Goal: Check status: Check status

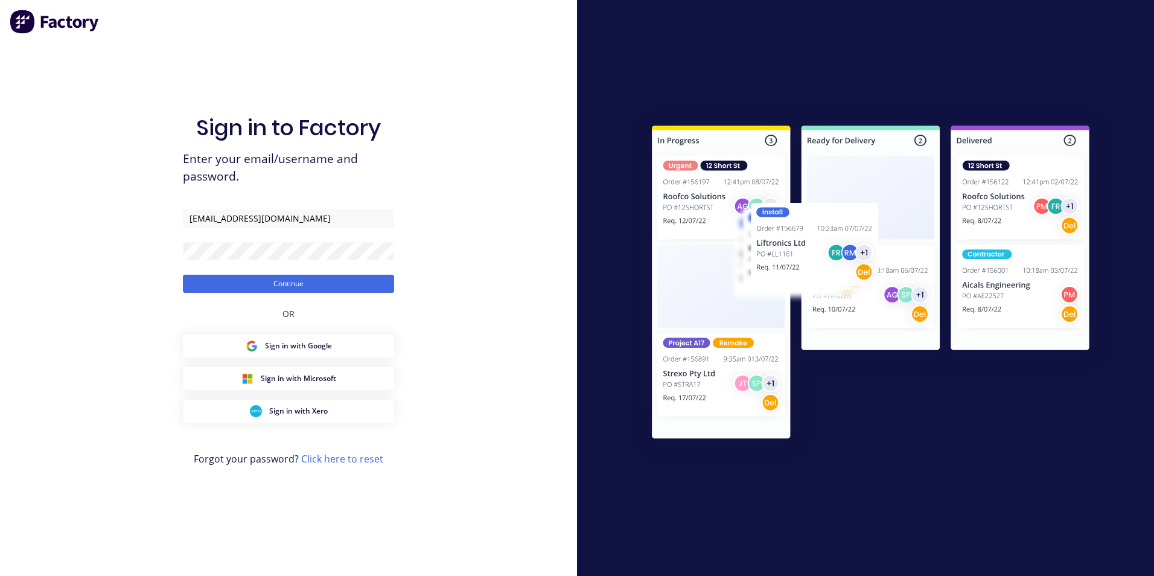
click at [183, 275] on button "Continue" at bounding box center [288, 284] width 211 height 18
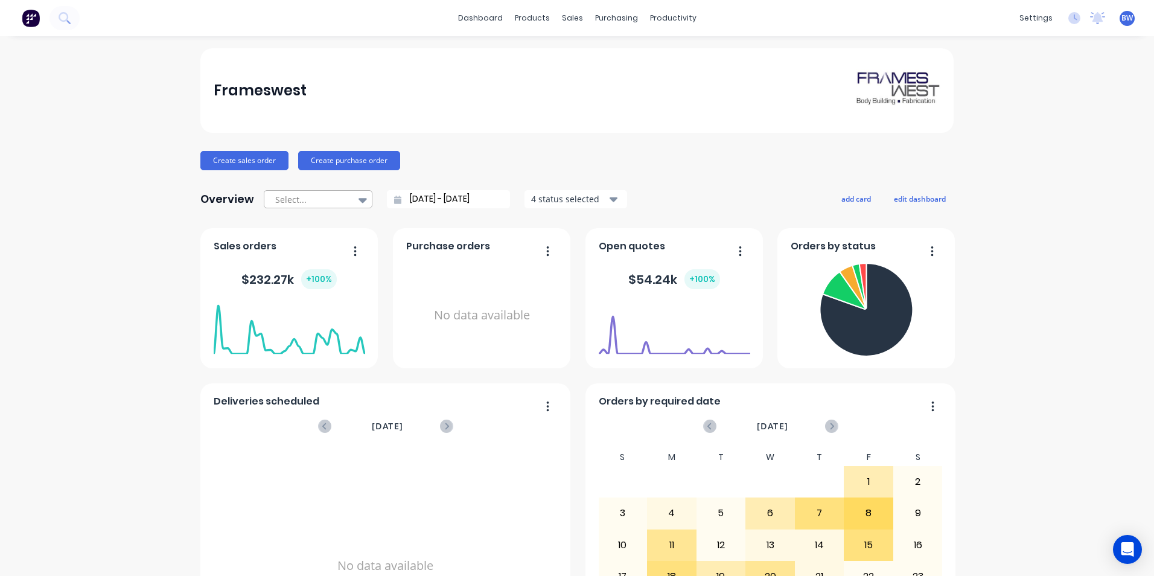
drag, startPoint x: 355, startPoint y: 199, endPoint x: 352, endPoint y: 206, distance: 7.8
click at [359, 198] on icon at bounding box center [363, 200] width 8 height 5
click at [335, 254] on div "Month to date" at bounding box center [318, 249] width 109 height 22
type input "[DATE] - [DATE]"
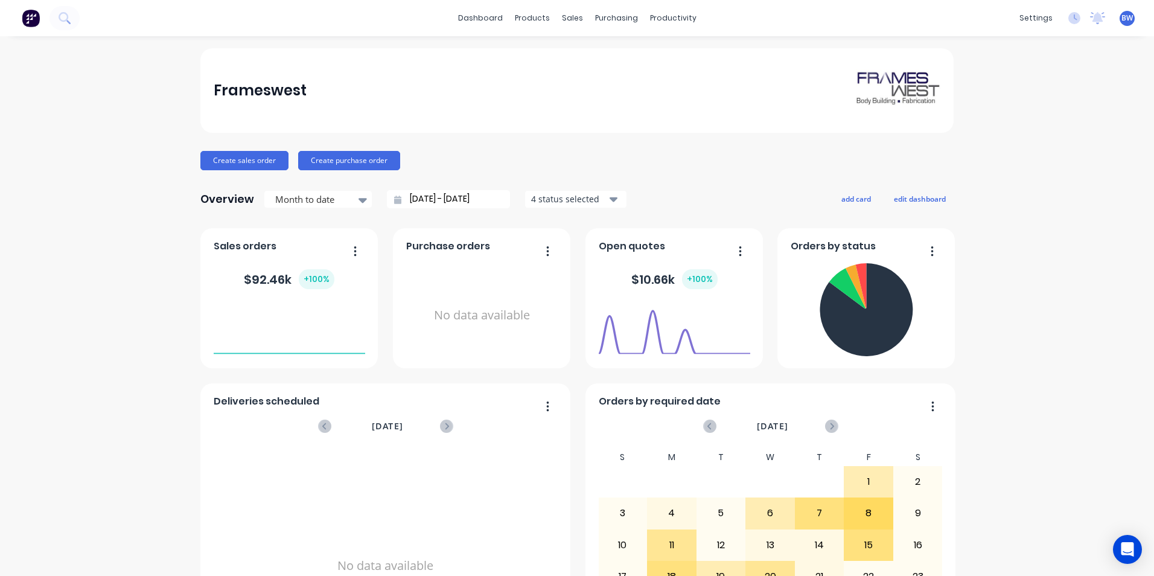
click at [563, 197] on div "4 status selected" at bounding box center [569, 199] width 76 height 13
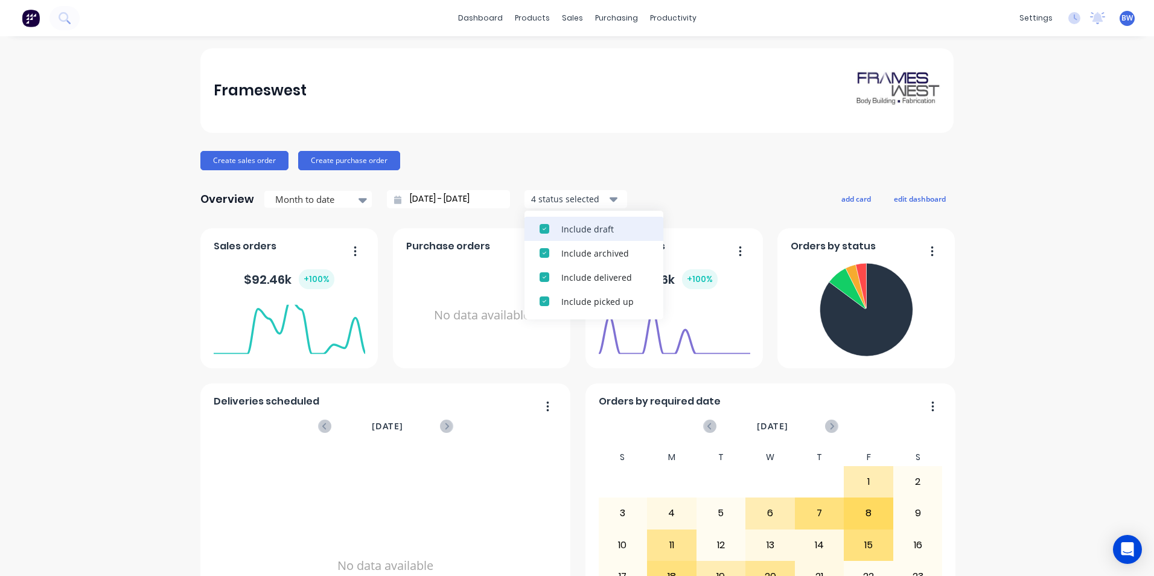
click at [559, 222] on button "Include draft" at bounding box center [593, 229] width 139 height 24
click at [559, 222] on button "Include archived" at bounding box center [593, 229] width 139 height 24
click at [624, 161] on div "Create sales order Create purchase order" at bounding box center [576, 160] width 753 height 19
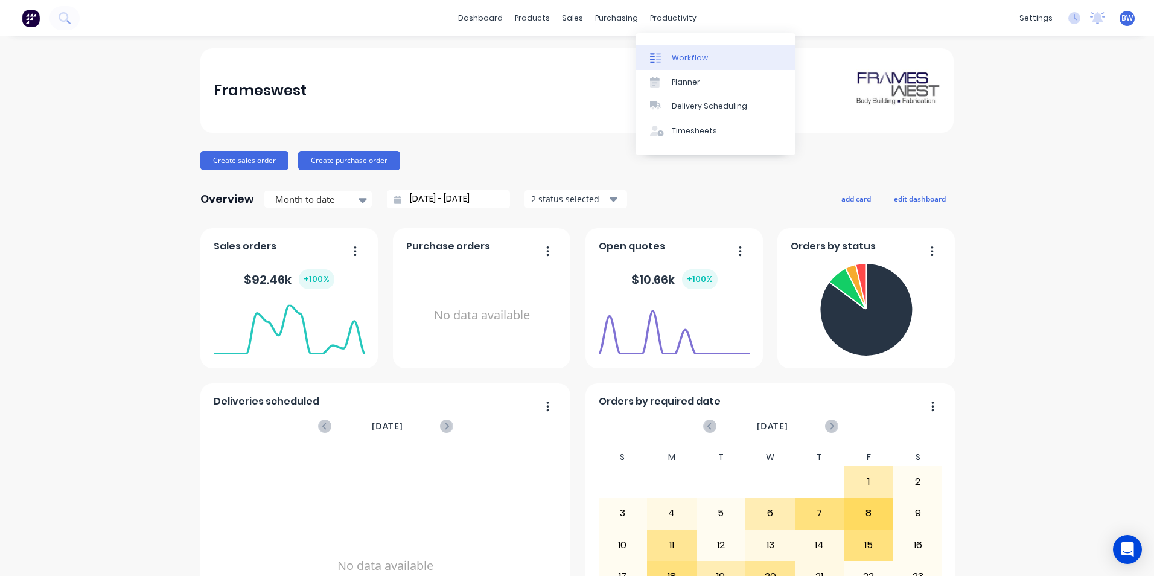
click at [683, 53] on div "Workflow" at bounding box center [690, 58] width 36 height 11
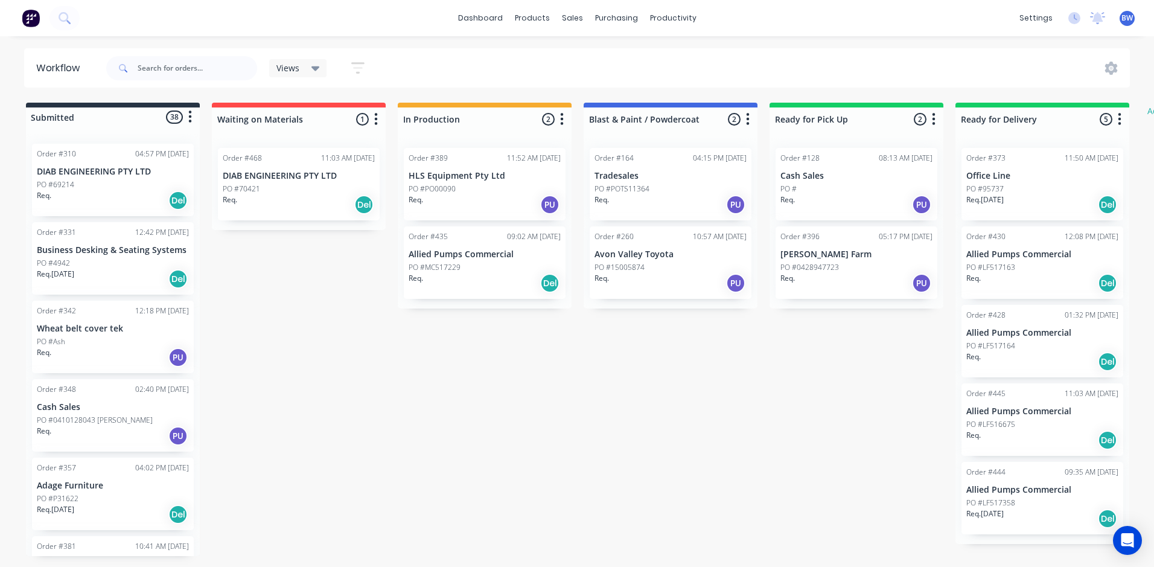
click at [292, 183] on div "PO #70421" at bounding box center [299, 188] width 152 height 11
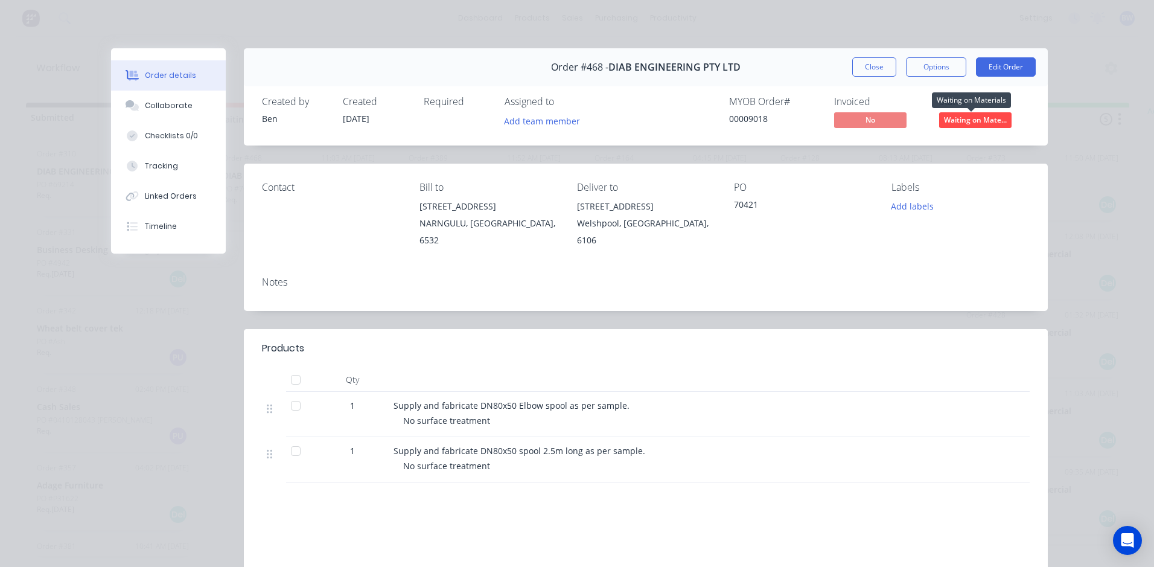
click at [974, 118] on span "Waiting on Mate..." at bounding box center [975, 119] width 72 height 15
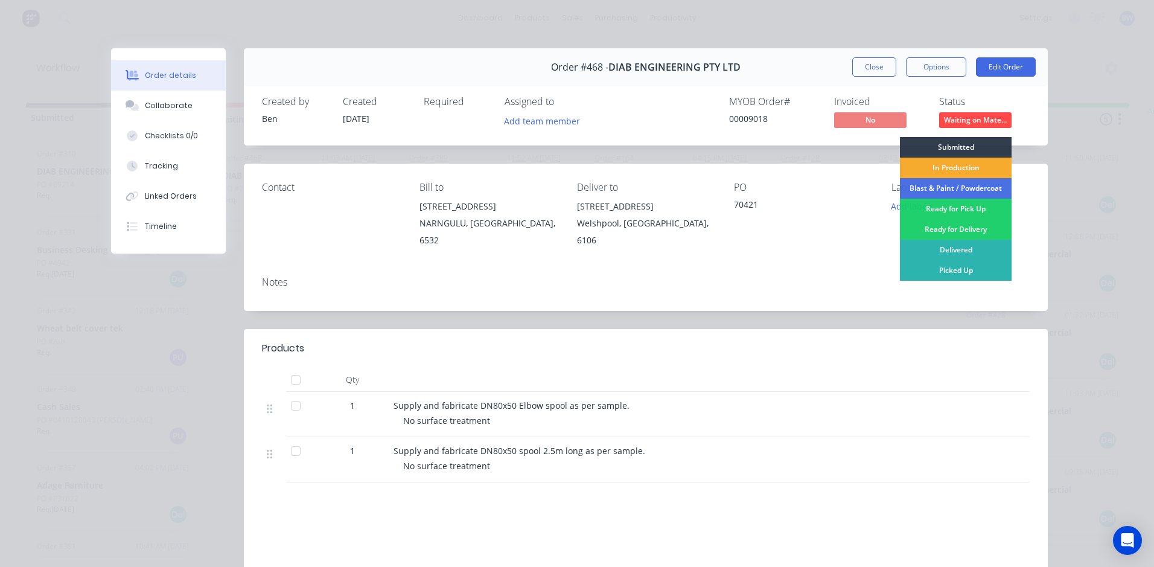
click at [958, 164] on div "In Production" at bounding box center [956, 168] width 112 height 21
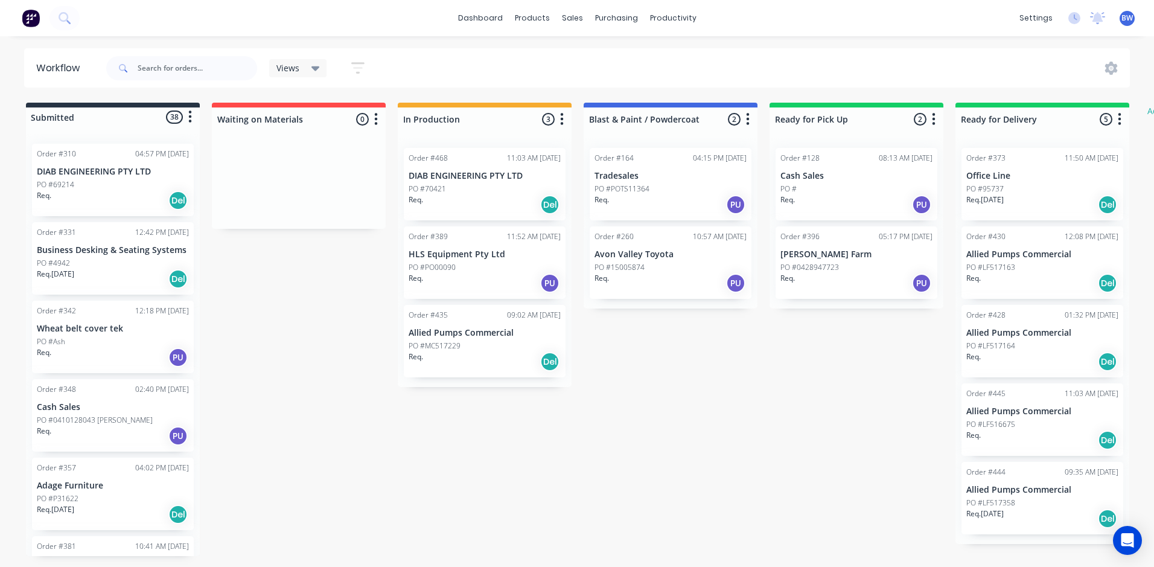
click at [90, 188] on div "PO #69214" at bounding box center [113, 184] width 152 height 11
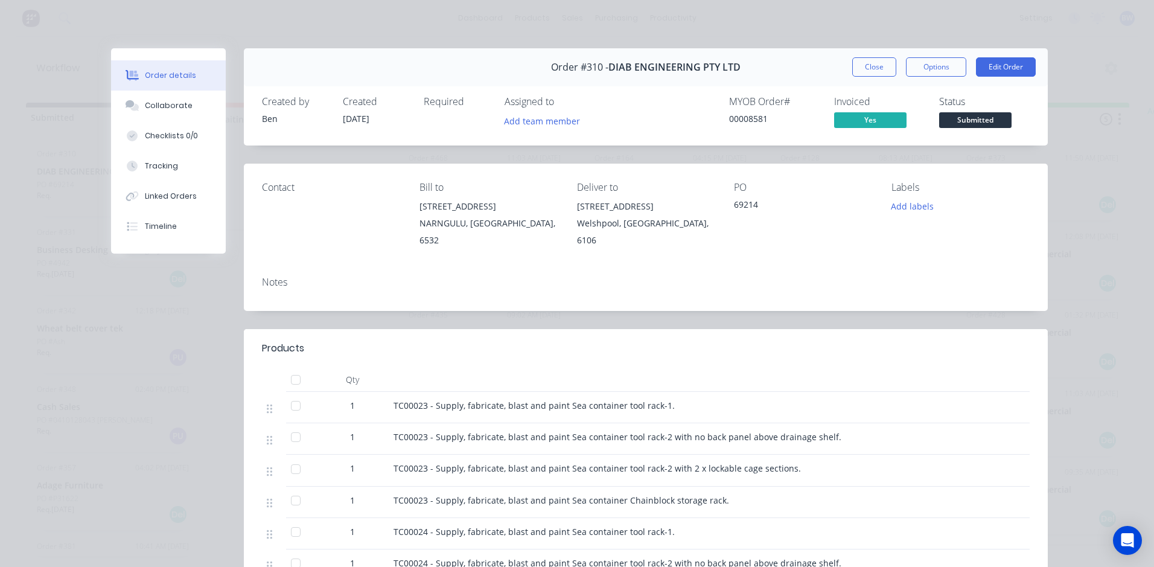
click at [973, 127] on span "Submitted" at bounding box center [975, 119] width 72 height 15
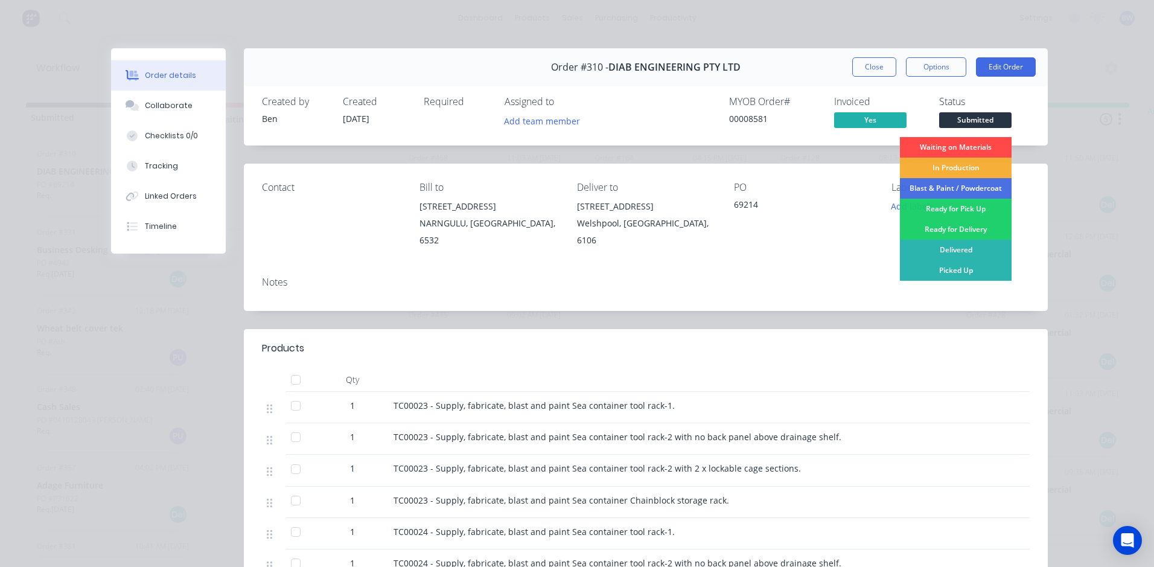
click at [958, 148] on div "Waiting on Materials" at bounding box center [956, 147] width 112 height 21
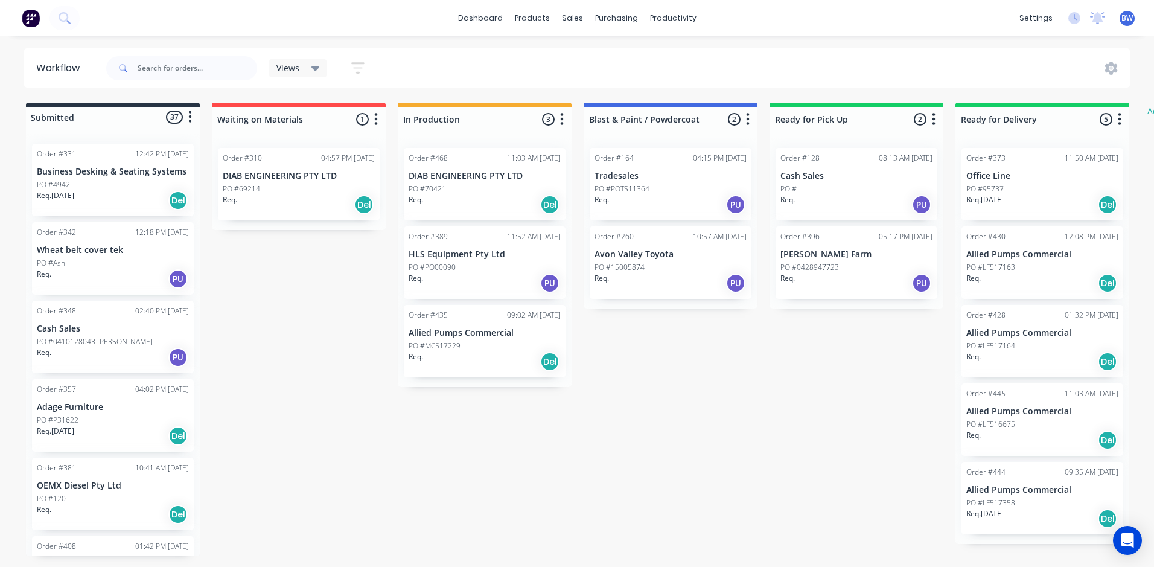
click at [476, 336] on p "Allied Pumps Commercial" at bounding box center [485, 333] width 152 height 10
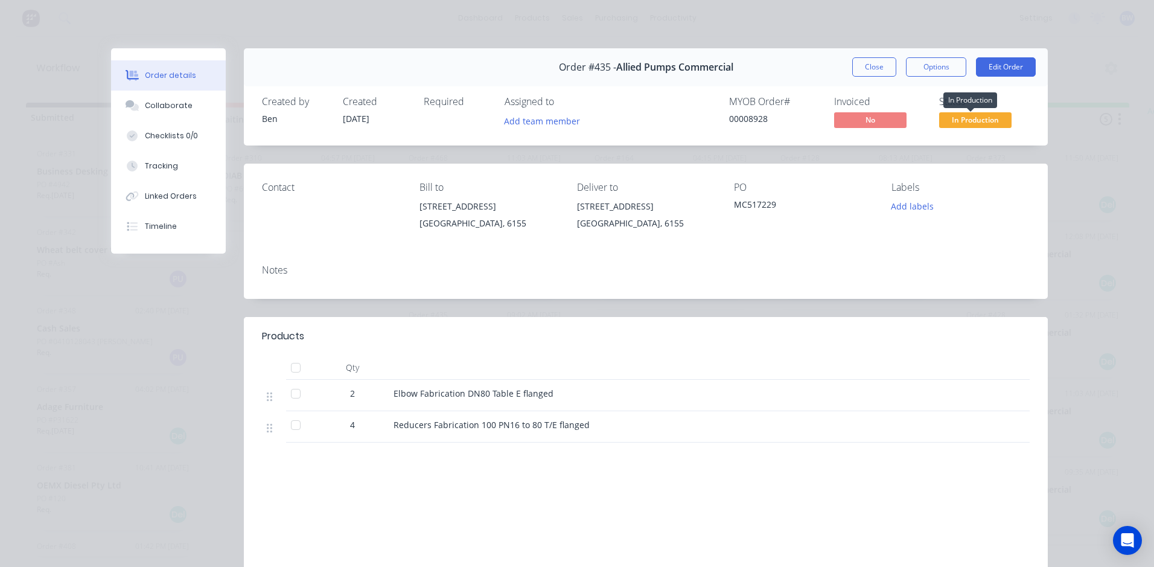
click at [957, 119] on span "In Production" at bounding box center [975, 119] width 72 height 15
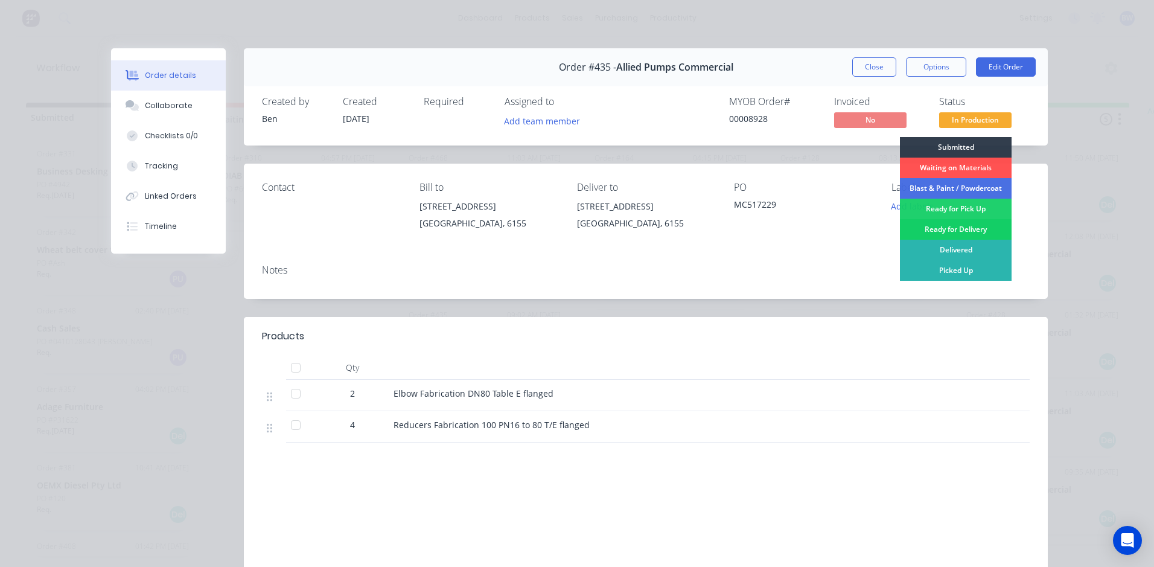
click at [935, 227] on div "Ready for Delivery" at bounding box center [956, 229] width 112 height 21
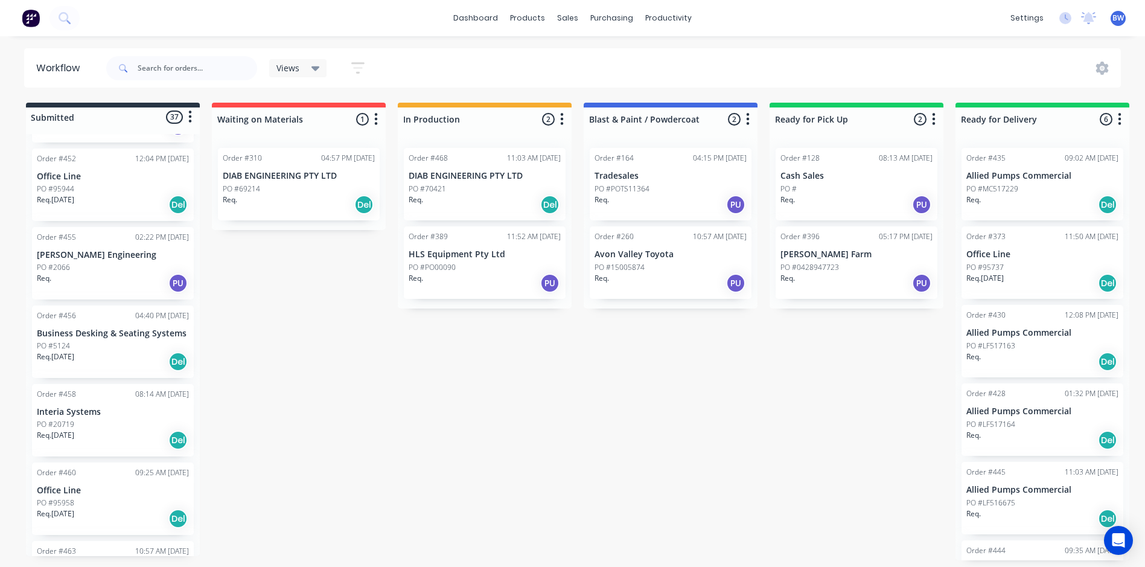
scroll to position [1328, 0]
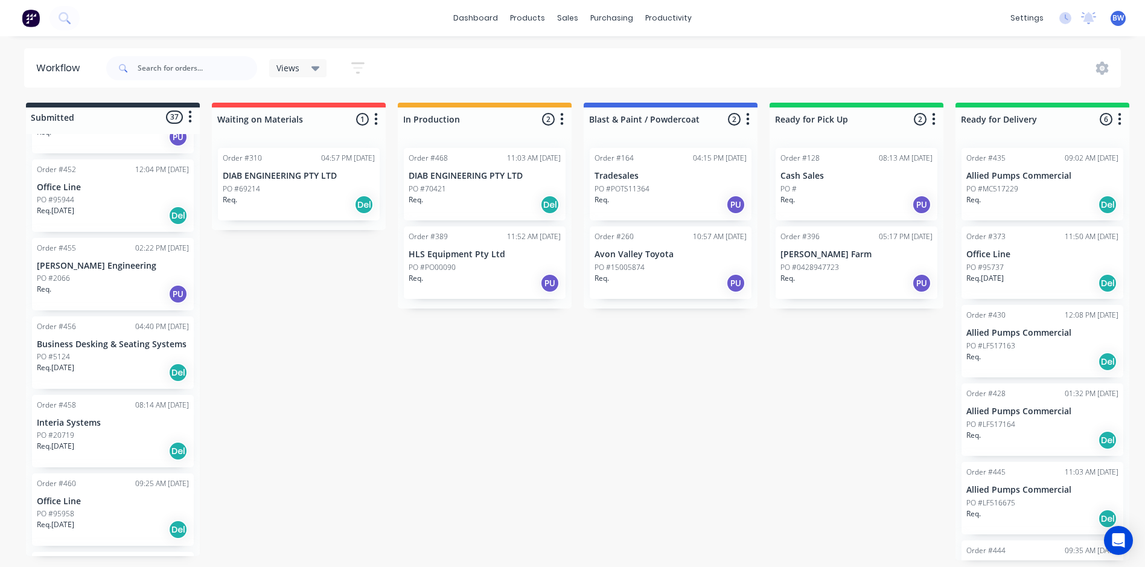
click at [95, 278] on div "PO #2066" at bounding box center [113, 278] width 152 height 11
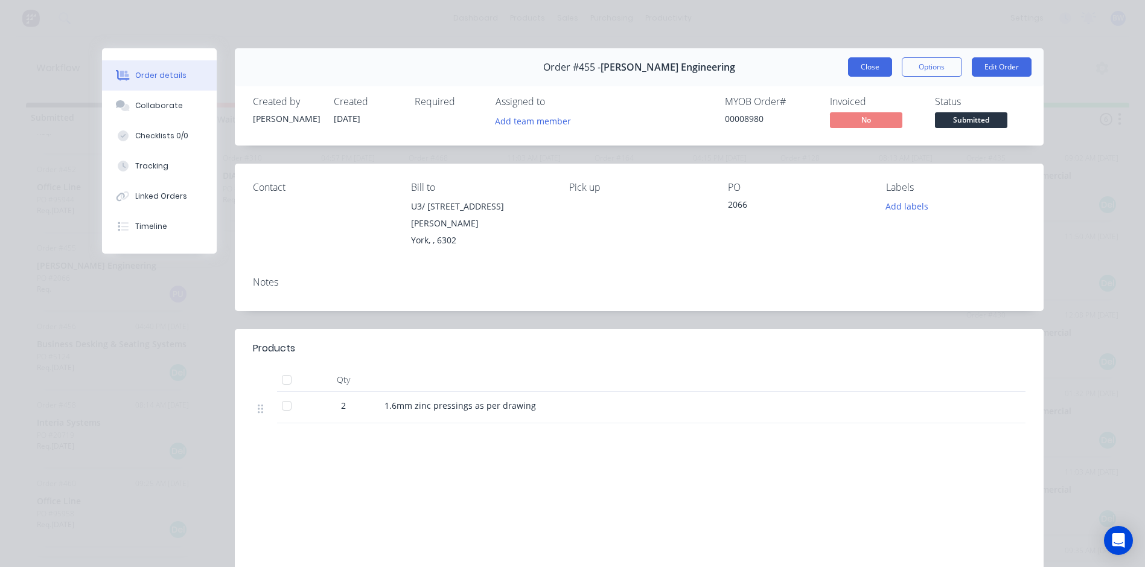
click at [858, 68] on button "Close" at bounding box center [870, 66] width 44 height 19
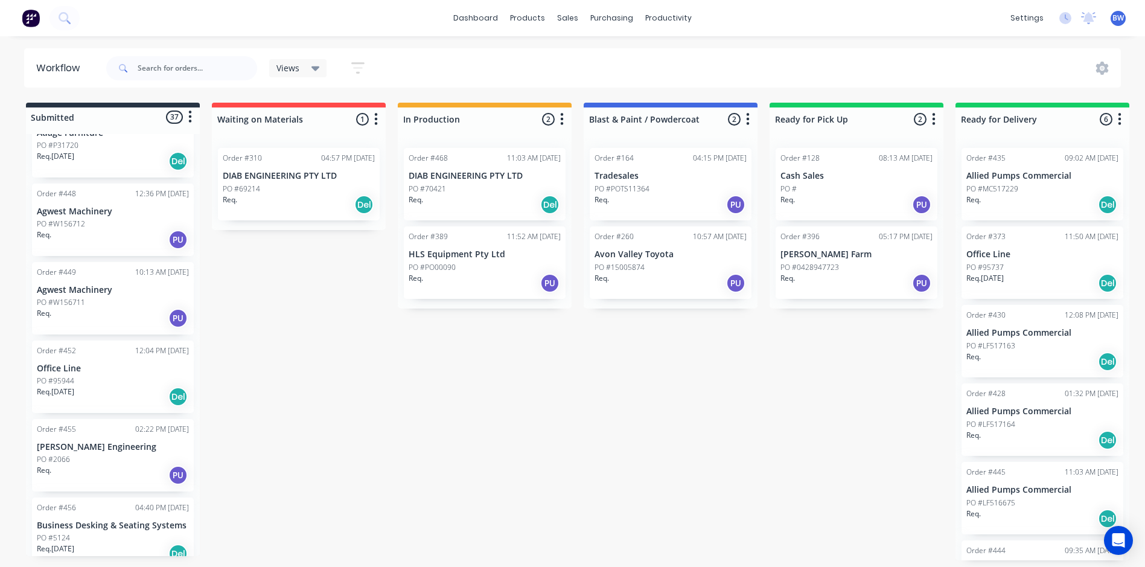
scroll to position [2, 0]
click at [75, 457] on div "PO #2066" at bounding box center [113, 459] width 152 height 11
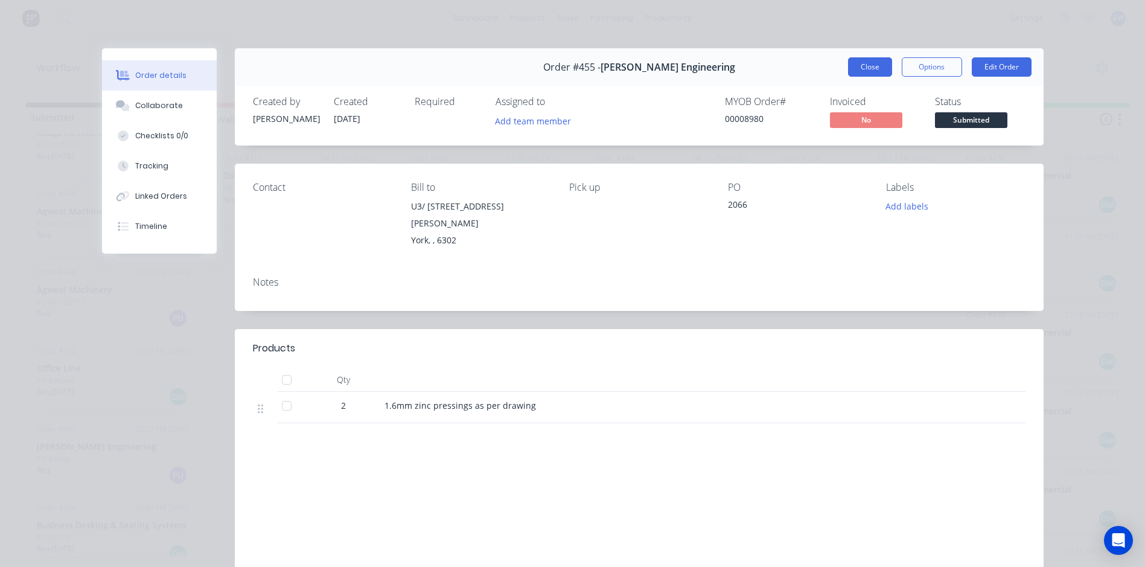
click at [863, 66] on button "Close" at bounding box center [870, 66] width 44 height 19
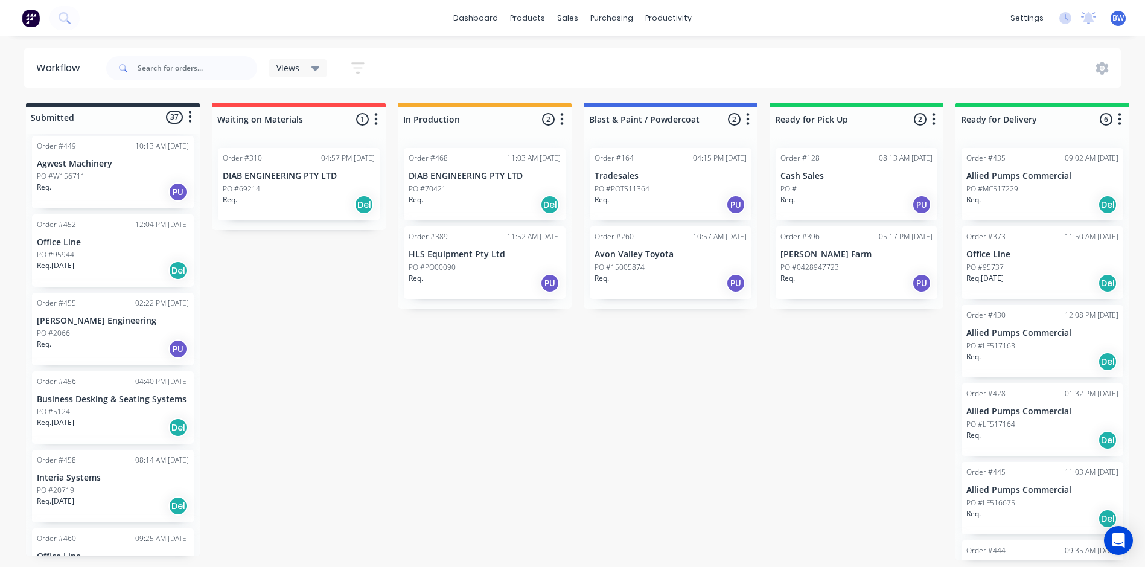
scroll to position [1267, 0]
